Goal: Information Seeking & Learning: Learn about a topic

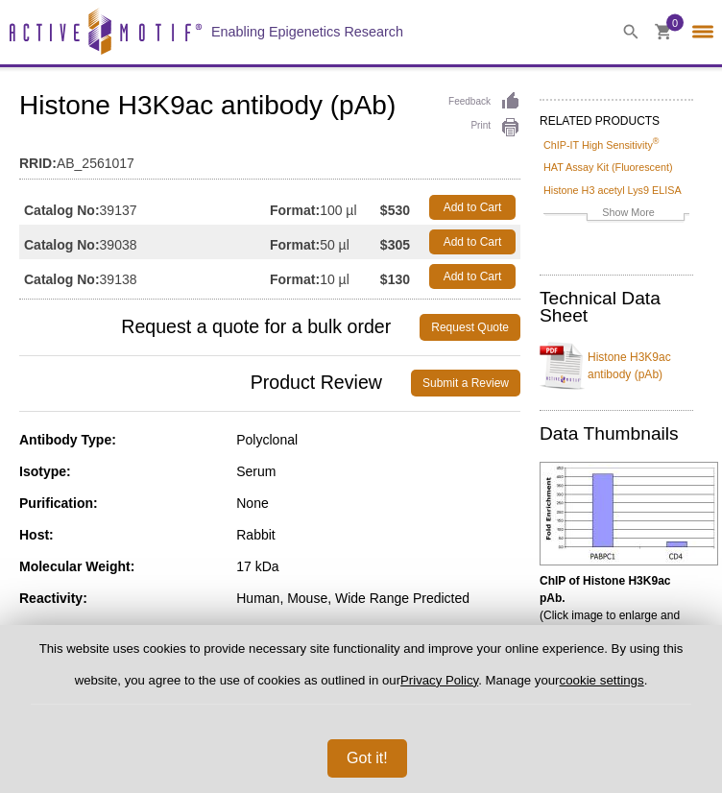
select select "[GEOGRAPHIC_DATA]"
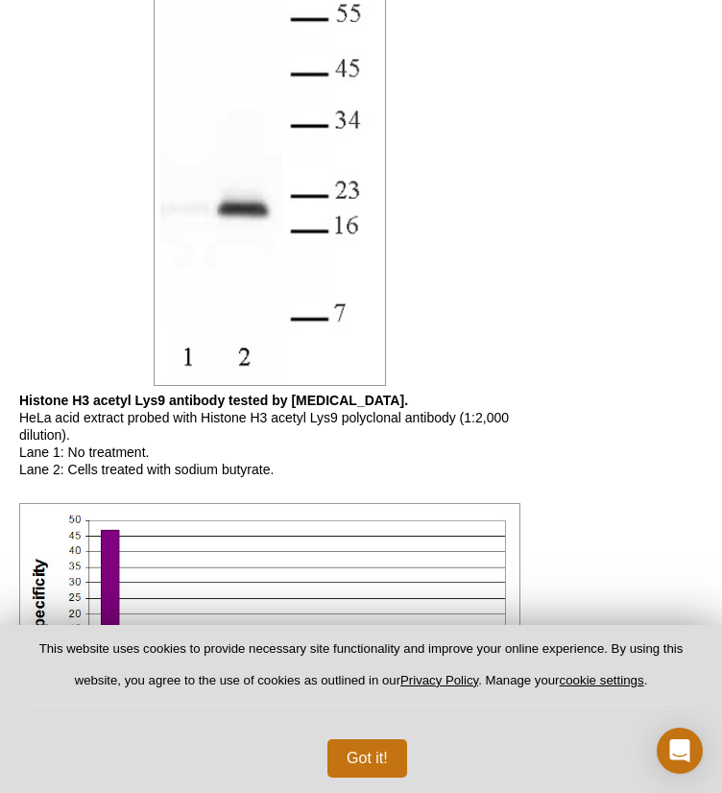
scroll to position [1850, 0]
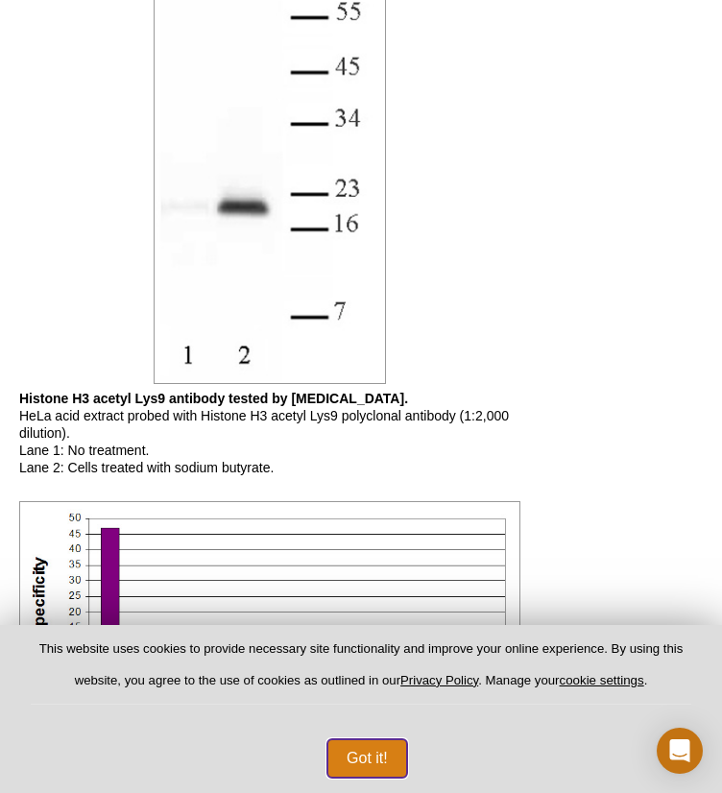
click at [371, 751] on button "Got it!" at bounding box center [368, 759] width 80 height 38
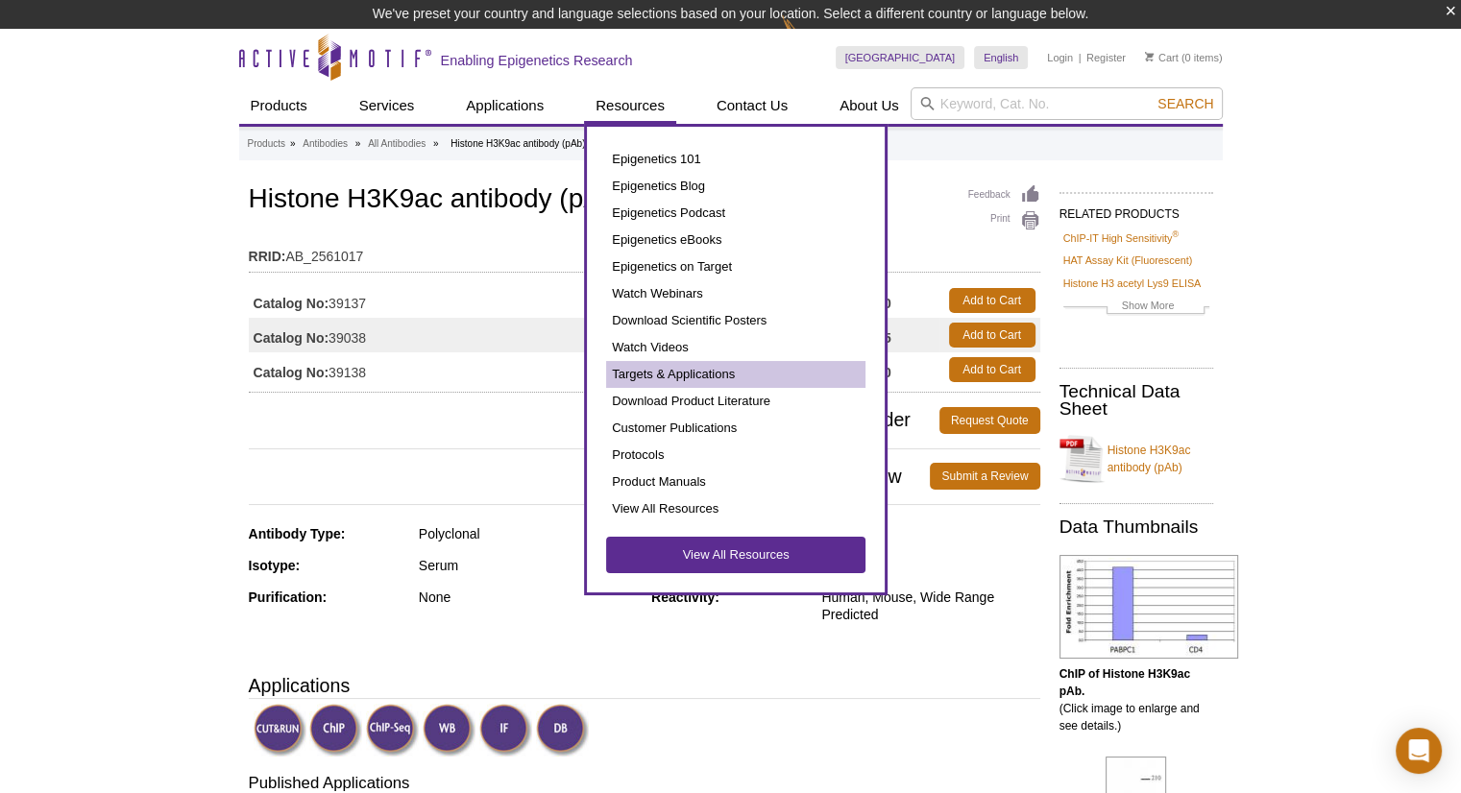
scroll to position [126, 0]
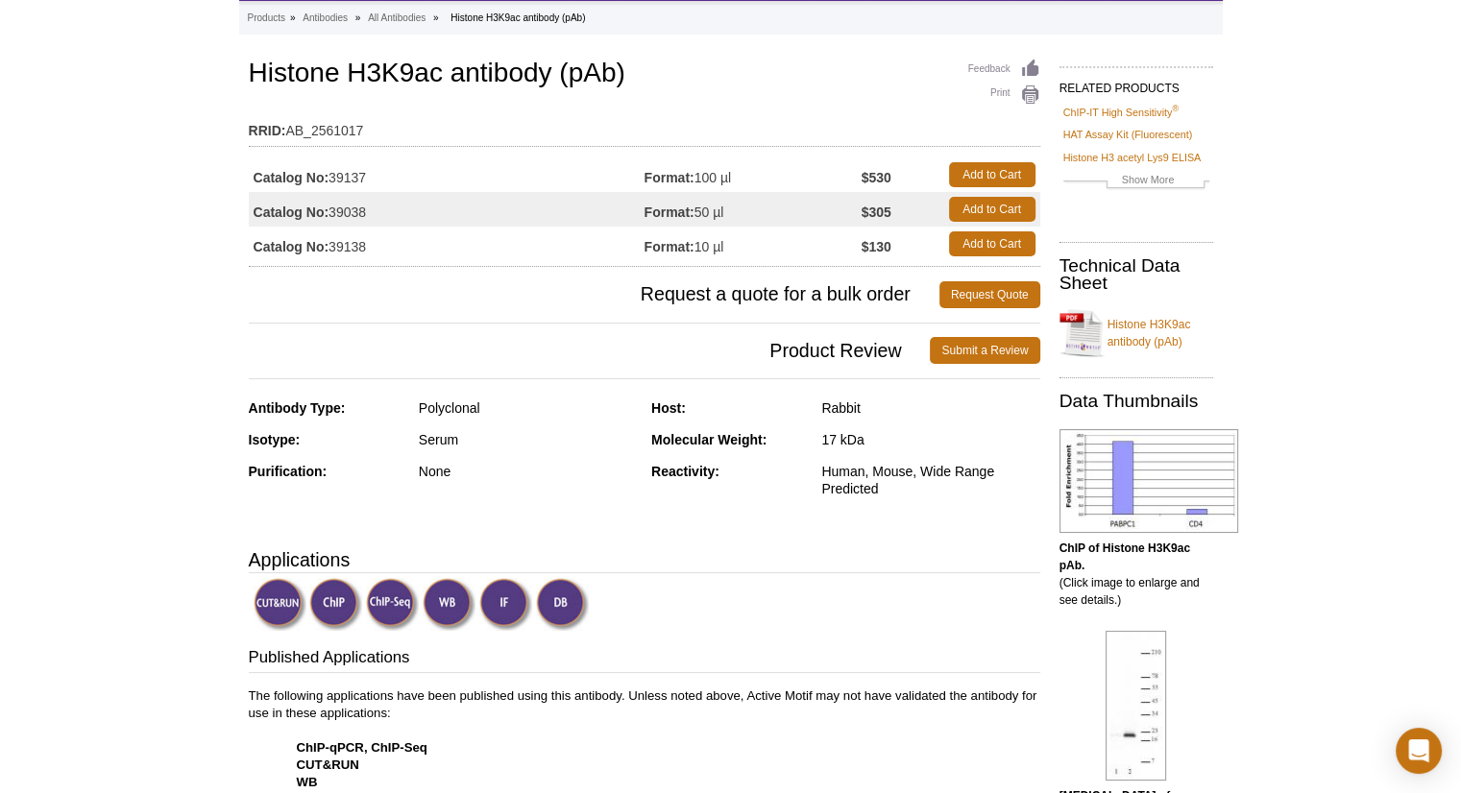
click at [420, 521] on div "Antibody Type: Polyclonal Isotype: Serum Purification: None Host: Rabbit Molecu…" at bounding box center [645, 463] width 792 height 127
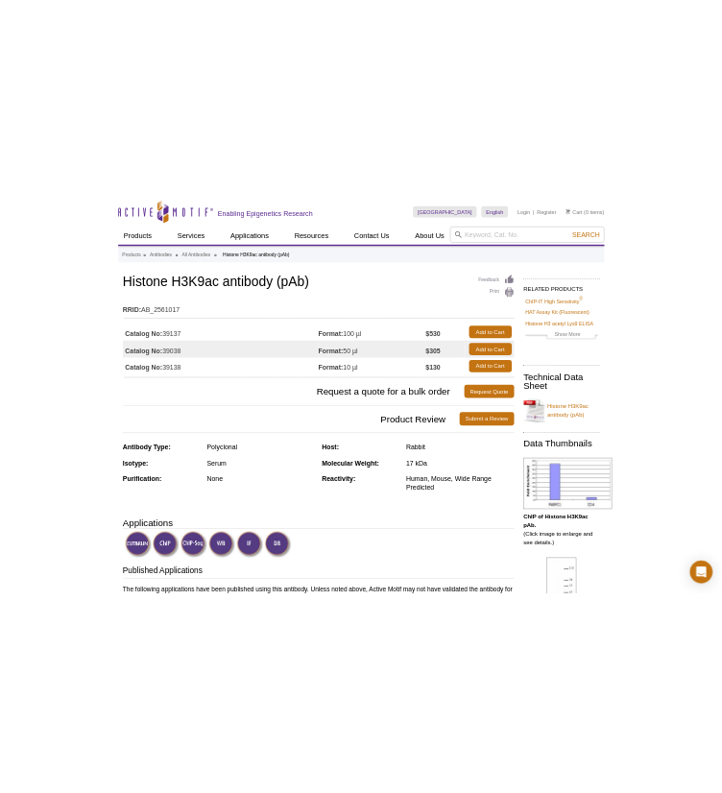
scroll to position [35, 0]
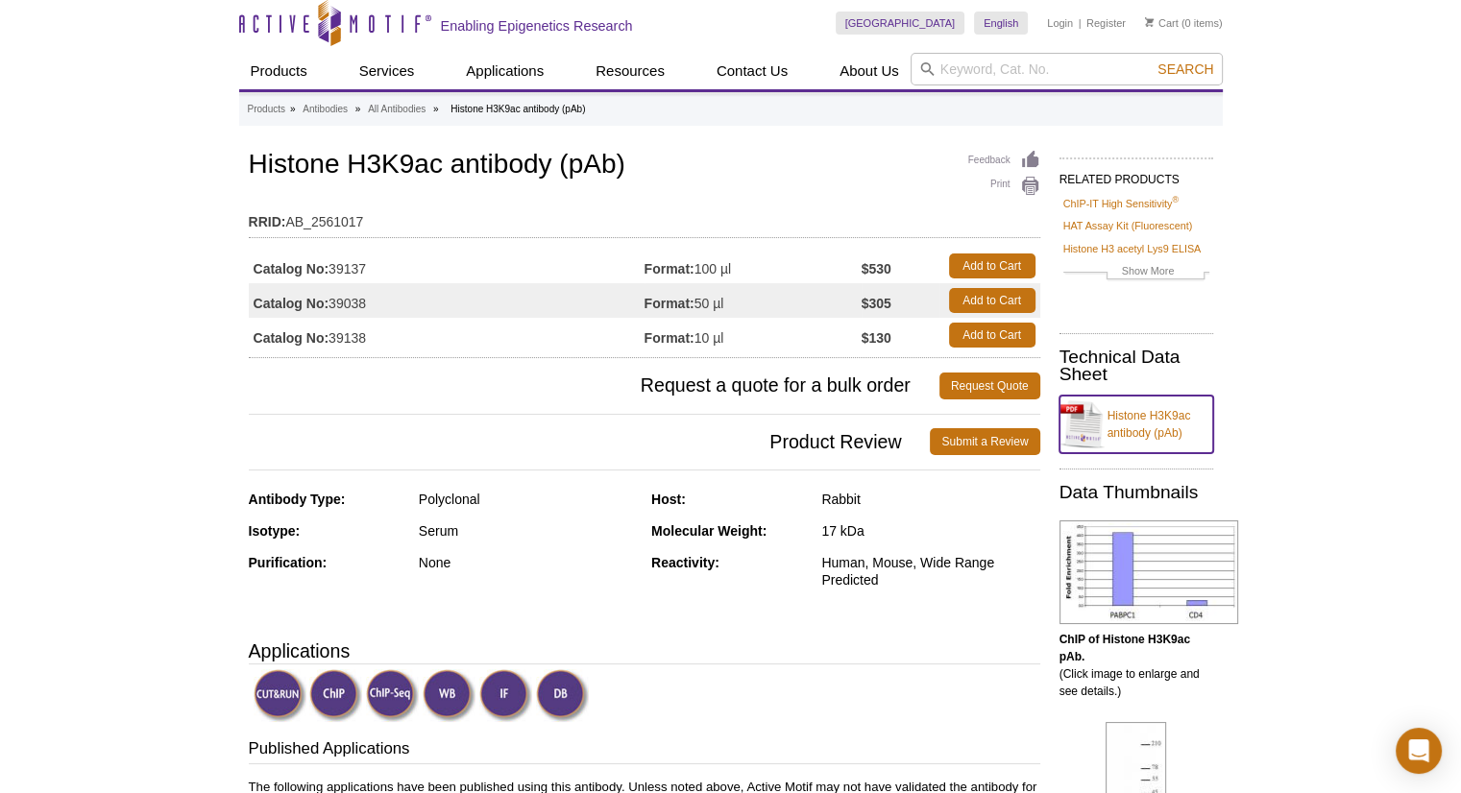
click at [721, 418] on link "Histone H3K9ac antibody (pAb)" at bounding box center [1137, 425] width 154 height 58
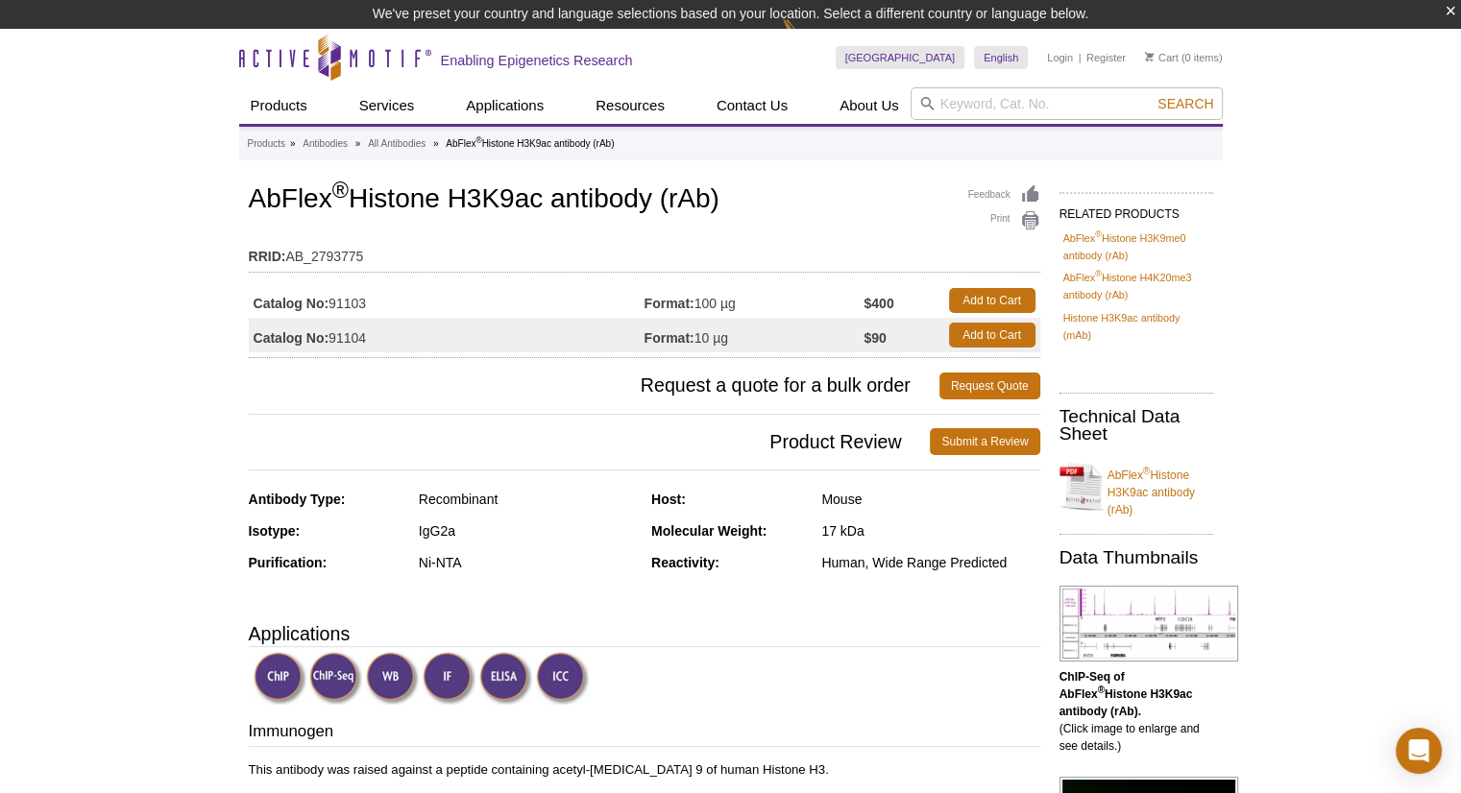
select select "[GEOGRAPHIC_DATA]"
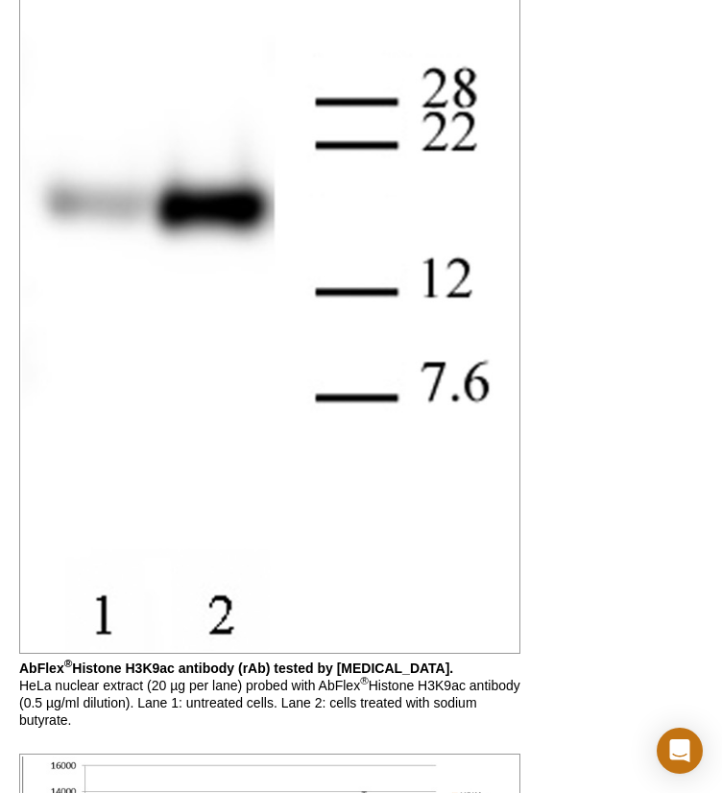
scroll to position [2363, 0]
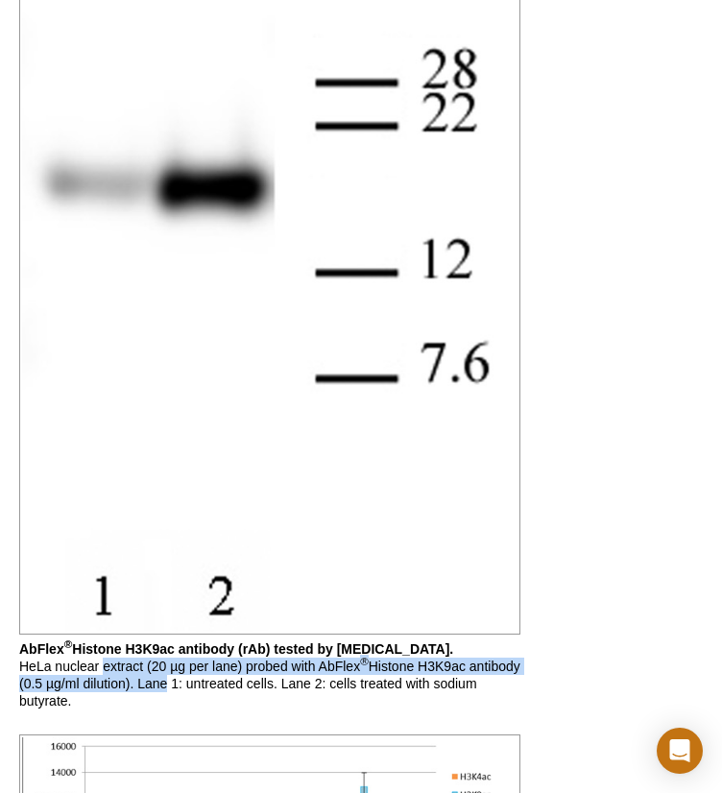
drag, startPoint x: 105, startPoint y: 666, endPoint x: 221, endPoint y: 693, distance: 119.3
click at [221, 693] on p "AbFlex ® Histone H3K9ac antibody (rAb) tested by Western blot. HeLa nuclear ext…" at bounding box center [269, 675] width 501 height 69
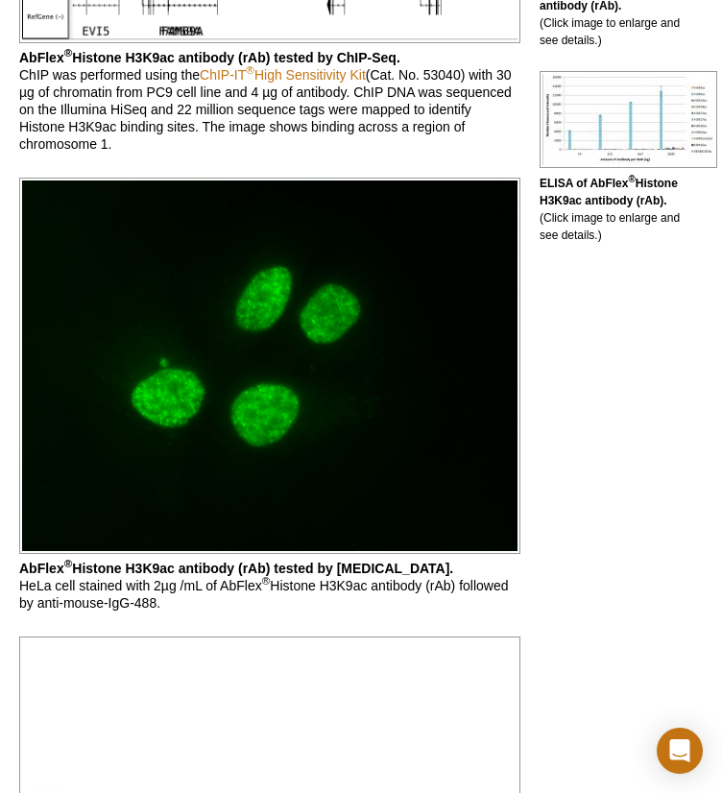
scroll to position [0, 0]
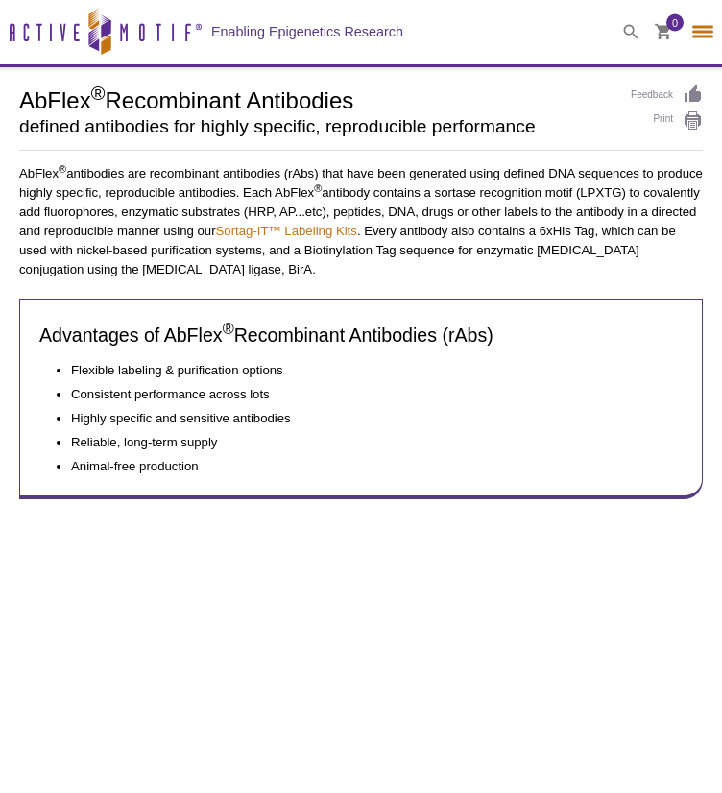
select select "[GEOGRAPHIC_DATA]"
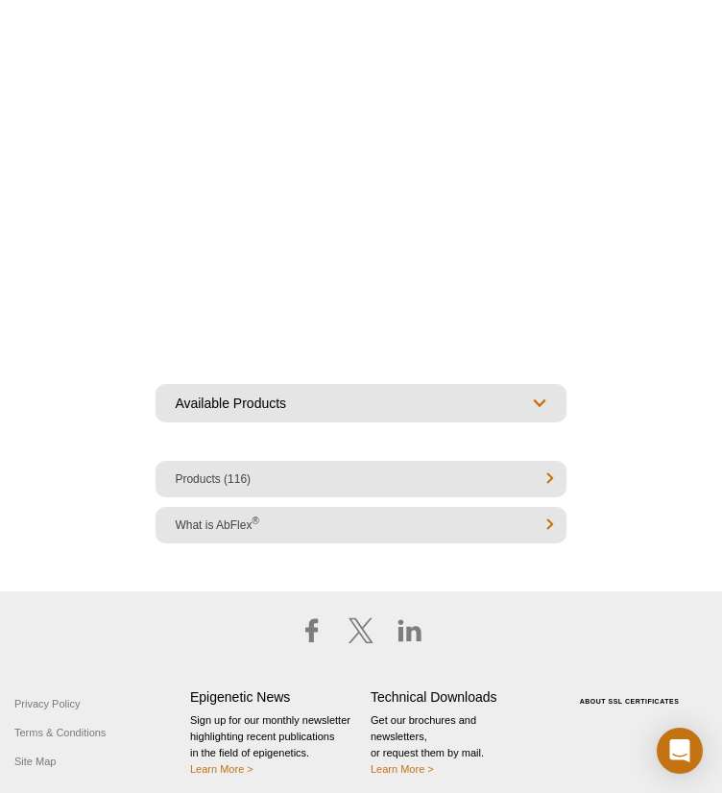
scroll to position [1180, 0]
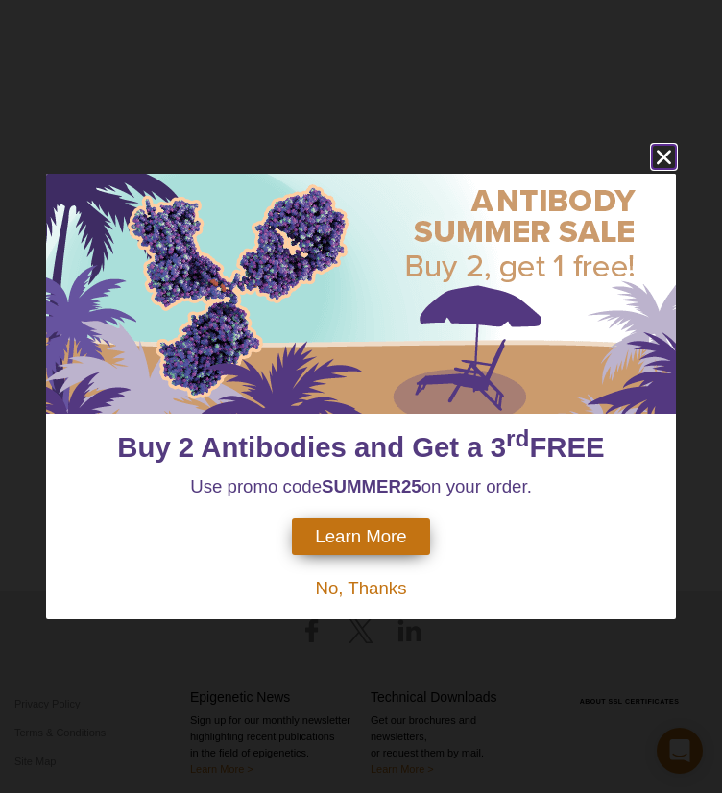
click at [669, 151] on icon "close" at bounding box center [664, 157] width 24 height 24
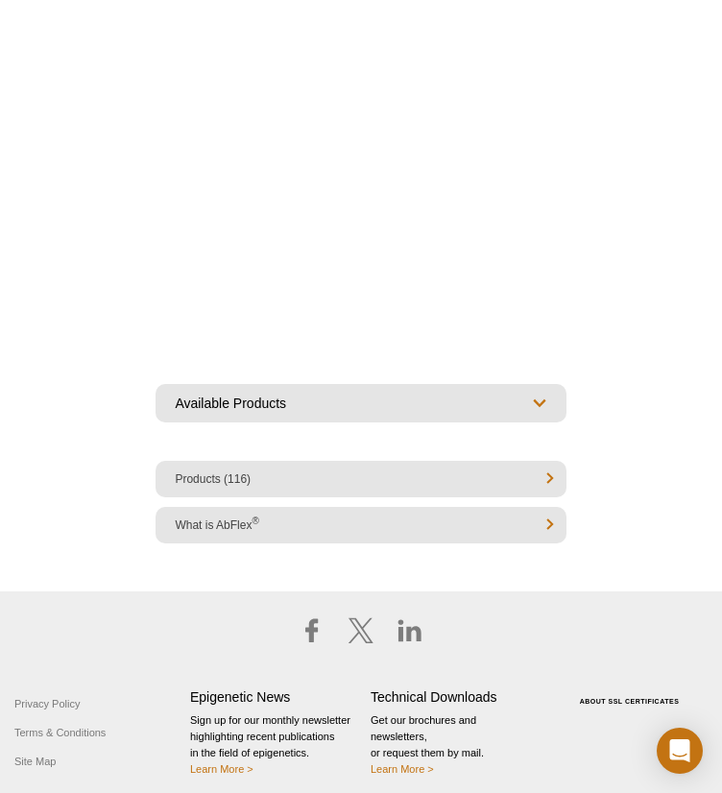
drag, startPoint x: 127, startPoint y: 176, endPoint x: 238, endPoint y: 211, distance: 117.0
